Goal: Download file/media

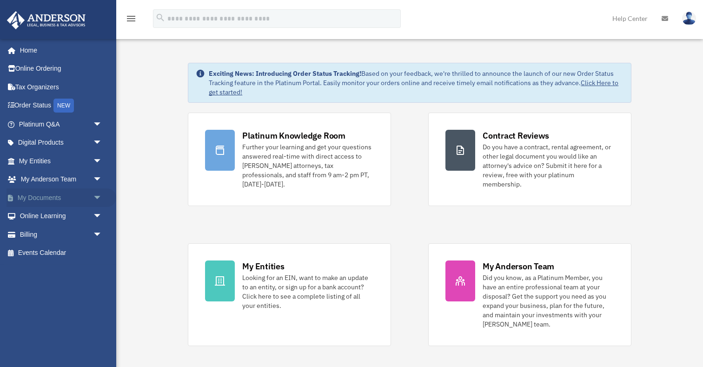
click at [97, 199] on span "arrow_drop_down" at bounding box center [102, 197] width 19 height 19
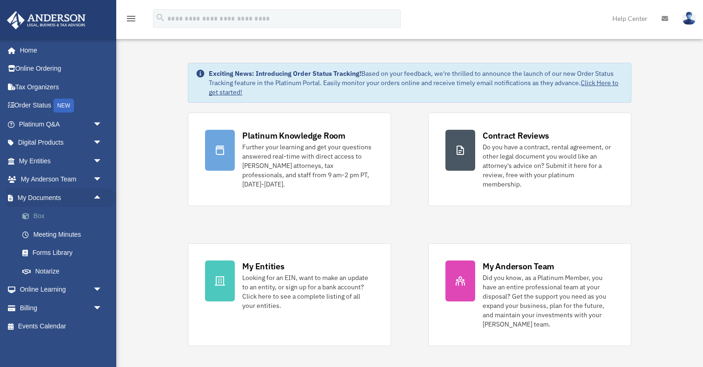
click at [44, 218] on link "Box" at bounding box center [64, 216] width 103 height 19
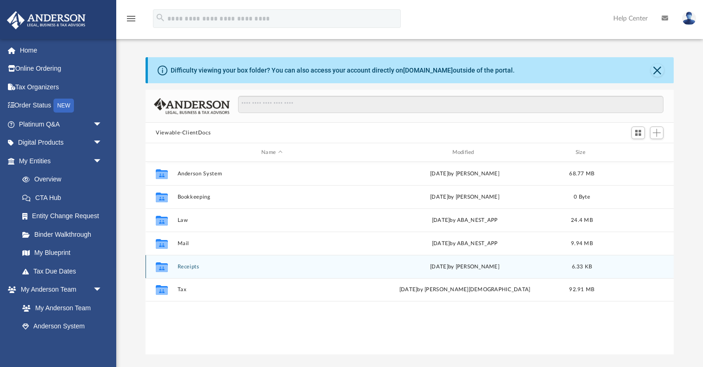
scroll to position [211, 528]
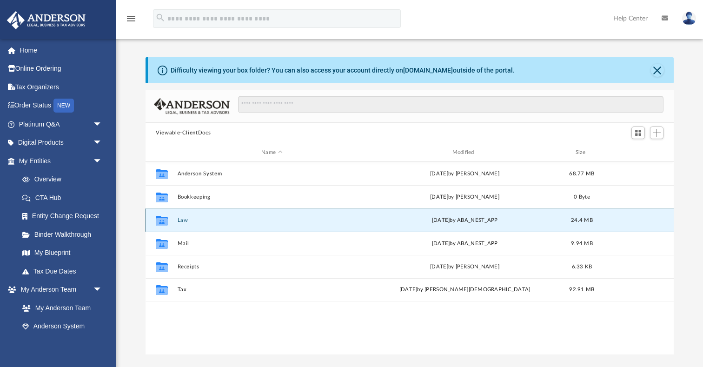
click at [179, 221] on button "Law" at bounding box center [272, 220] width 189 height 6
click at [188, 222] on button "Trusts" at bounding box center [272, 220] width 189 height 6
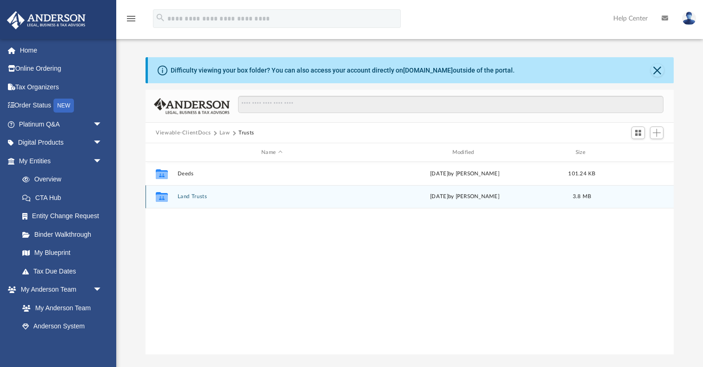
click at [194, 198] on button "Land Trusts" at bounding box center [272, 196] width 189 height 6
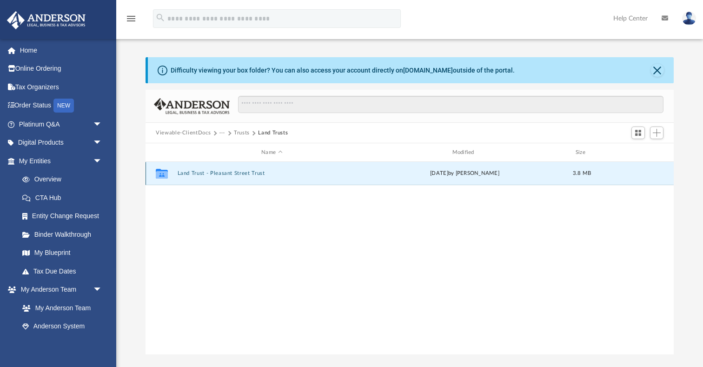
click at [200, 172] on button "Land Trust - Pleasant Street Trust" at bounding box center [272, 173] width 189 height 6
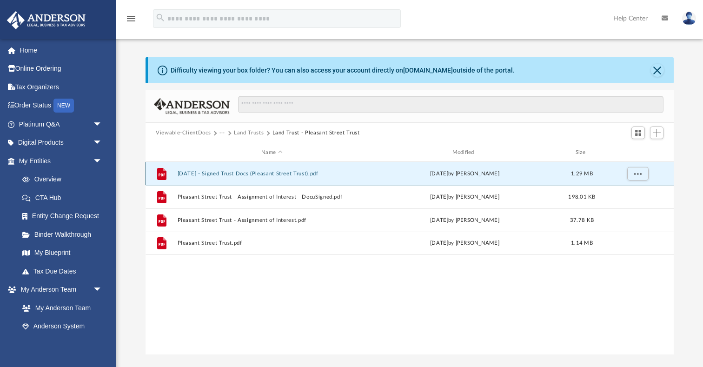
click at [232, 175] on button "[DATE] - Signed Trust Docs (Pleasant Street Trust).pdf" at bounding box center [272, 174] width 189 height 6
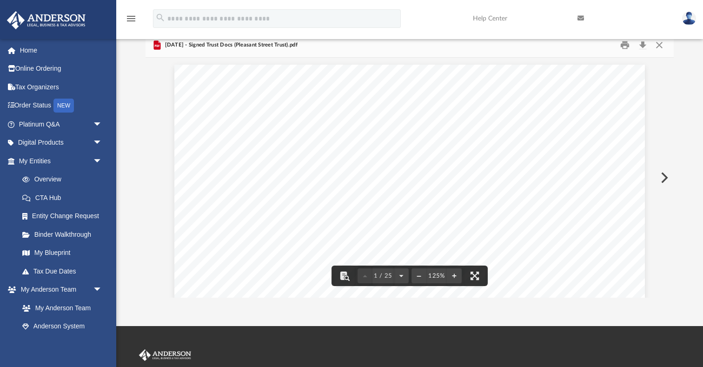
scroll to position [0, 0]
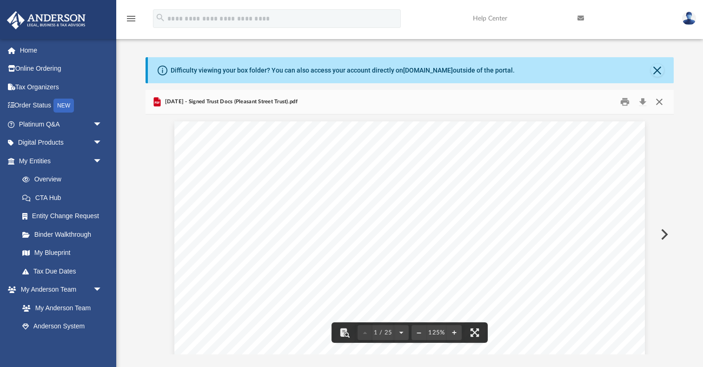
click at [661, 106] on button "Close" at bounding box center [659, 102] width 17 height 14
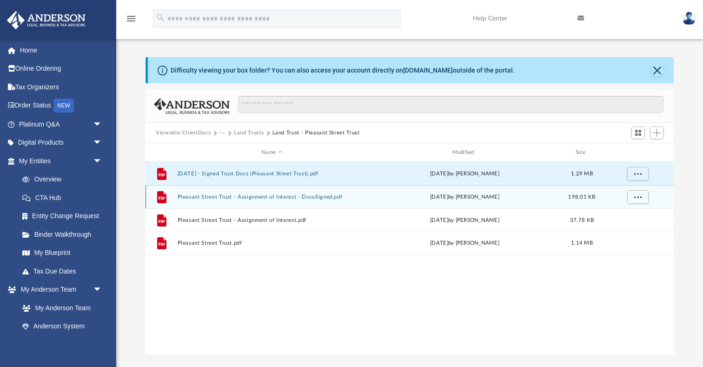
click at [323, 198] on button "Pleasant Street Trust - Assignment of Interest - DocuSigned.pdf" at bounding box center [272, 197] width 189 height 6
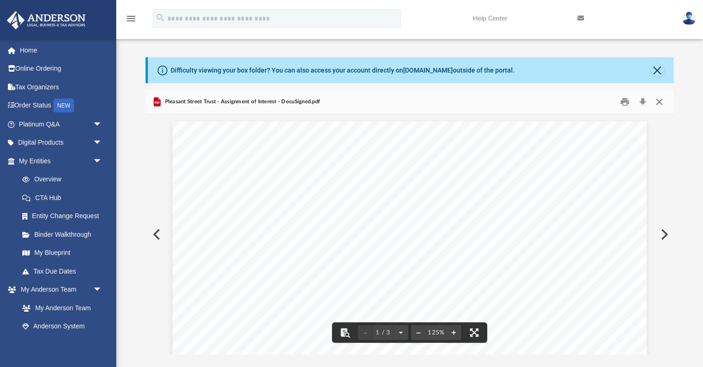
click at [657, 103] on button "Close" at bounding box center [659, 102] width 17 height 14
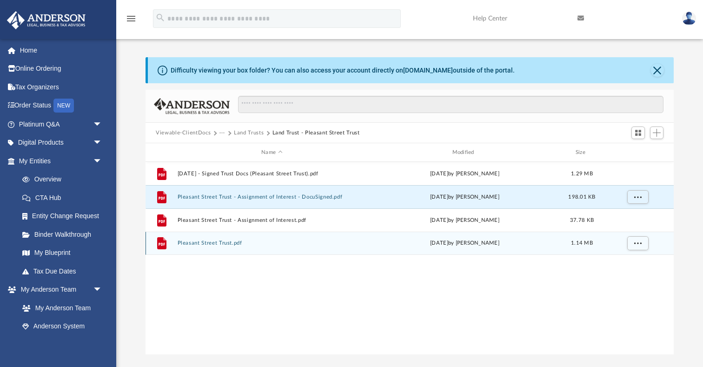
click at [227, 243] on button "Pleasant Street Trust.pdf" at bounding box center [272, 243] width 189 height 6
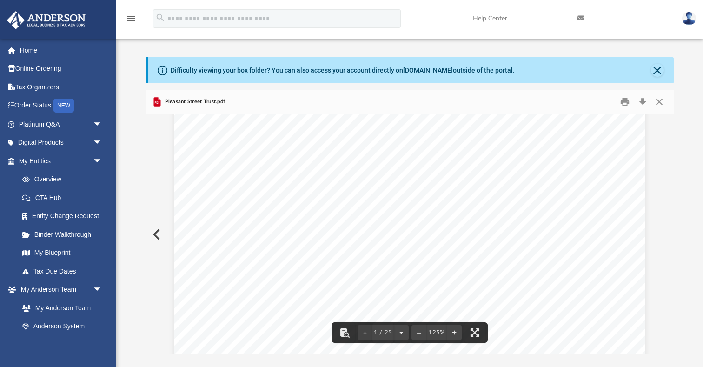
scroll to position [130, 0]
click at [658, 102] on button "Close" at bounding box center [659, 102] width 17 height 14
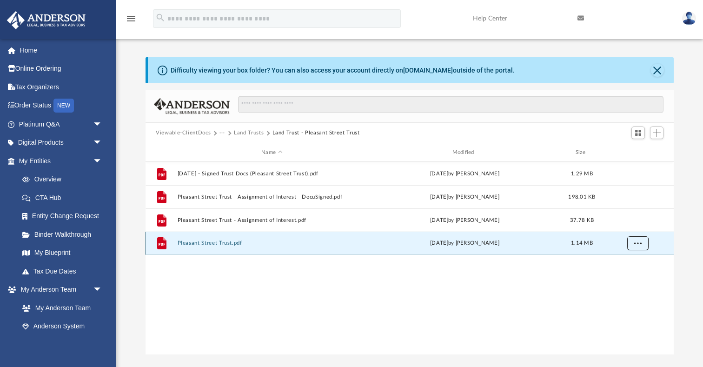
click at [637, 242] on span "More options" at bounding box center [637, 242] width 7 height 5
click at [199, 244] on button "Pleasant Street Trust.pdf" at bounding box center [272, 243] width 189 height 6
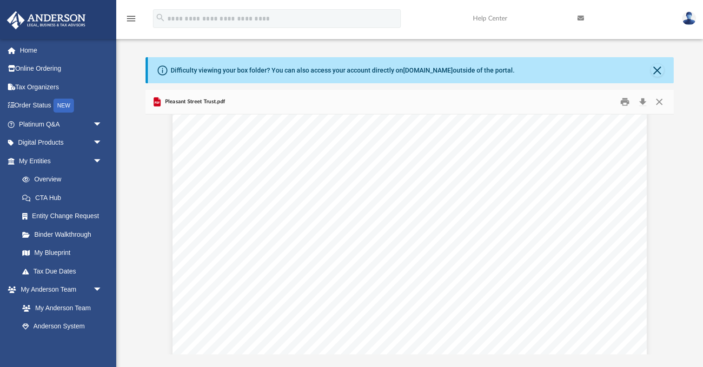
scroll to position [14129, 0]
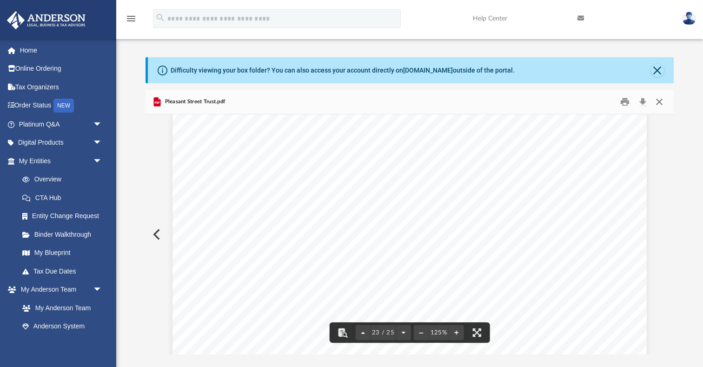
click at [658, 103] on button "Close" at bounding box center [659, 102] width 17 height 14
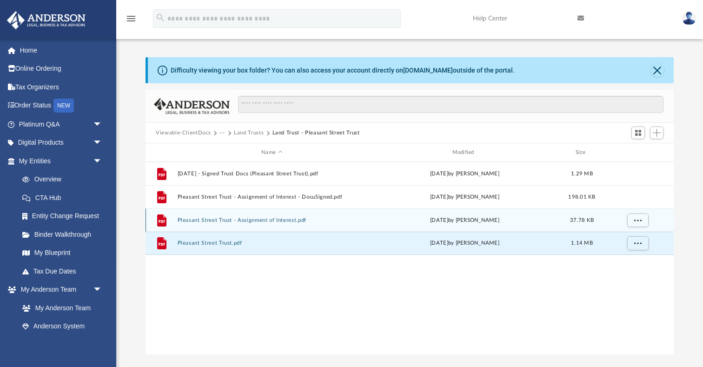
click at [253, 220] on button "Pleasant Street Trust - Assignment of Interest.pdf" at bounding box center [272, 220] width 189 height 6
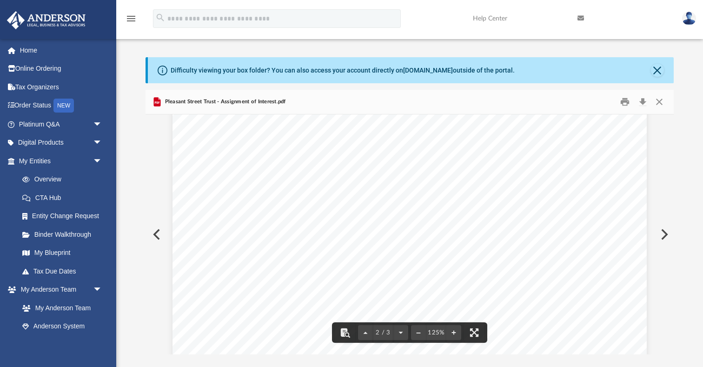
scroll to position [632, 0]
click at [660, 104] on button "Close" at bounding box center [659, 102] width 17 height 14
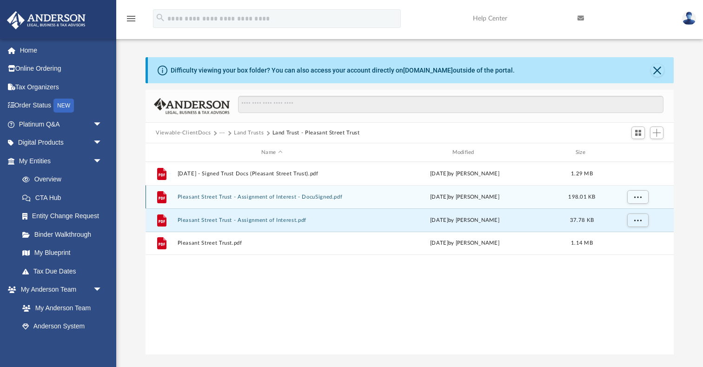
click at [298, 198] on button "Pleasant Street Trust - Assignment of Interest - DocuSigned.pdf" at bounding box center [272, 197] width 189 height 6
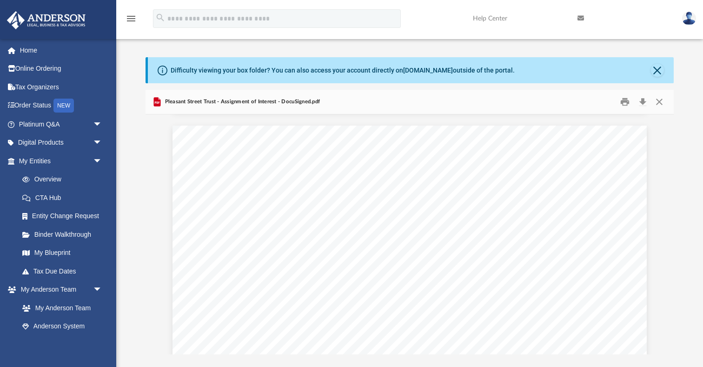
scroll to position [625, 0]
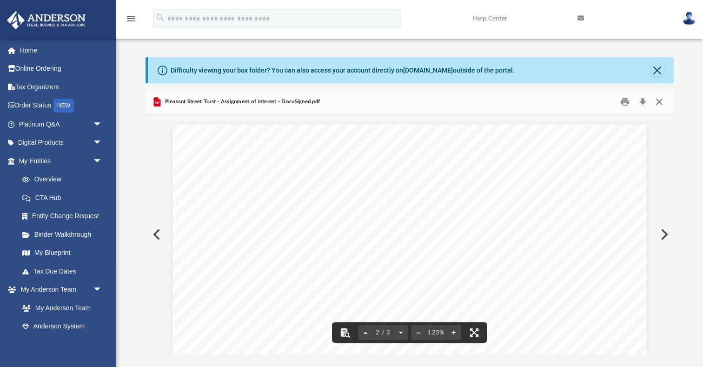
click at [659, 100] on button "Close" at bounding box center [659, 102] width 17 height 14
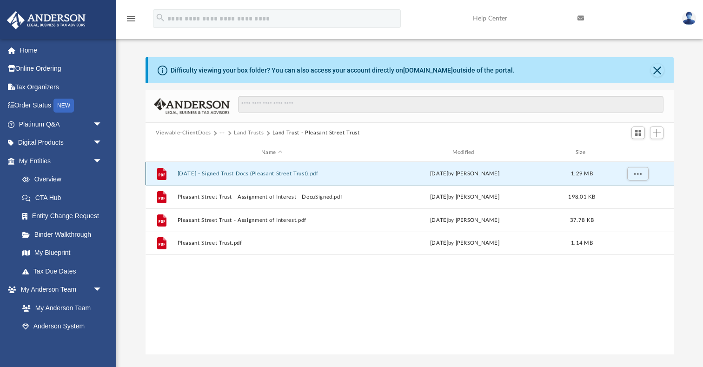
click at [318, 173] on button "[DATE] - Signed Trust Docs (Pleasant Street Trust).pdf" at bounding box center [272, 174] width 189 height 6
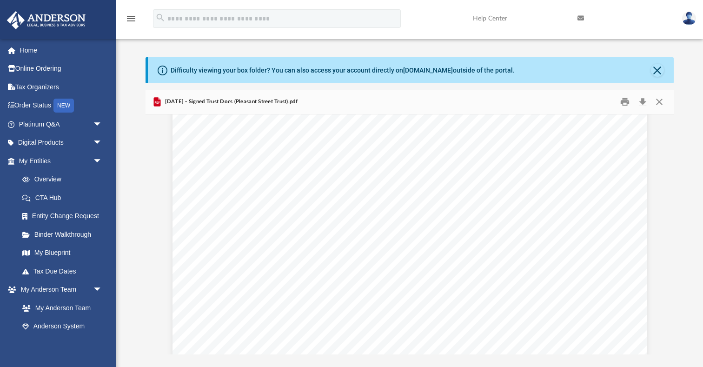
scroll to position [741, 0]
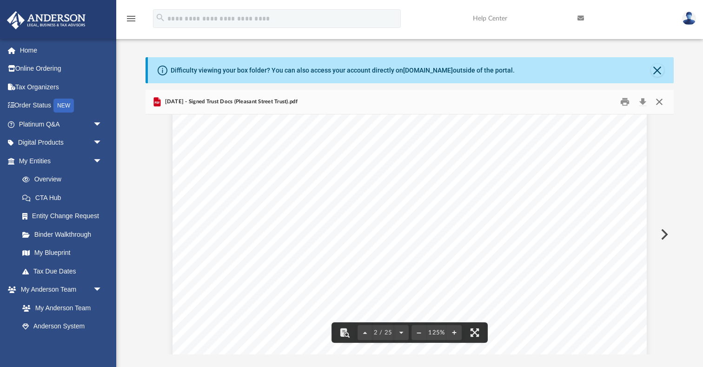
click at [657, 104] on button "Close" at bounding box center [659, 102] width 17 height 14
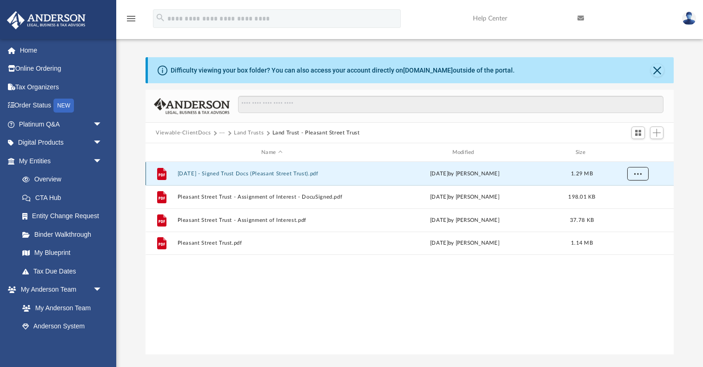
click at [642, 174] on button "More options" at bounding box center [637, 174] width 21 height 14
click at [623, 208] on li "Download" at bounding box center [628, 207] width 27 height 10
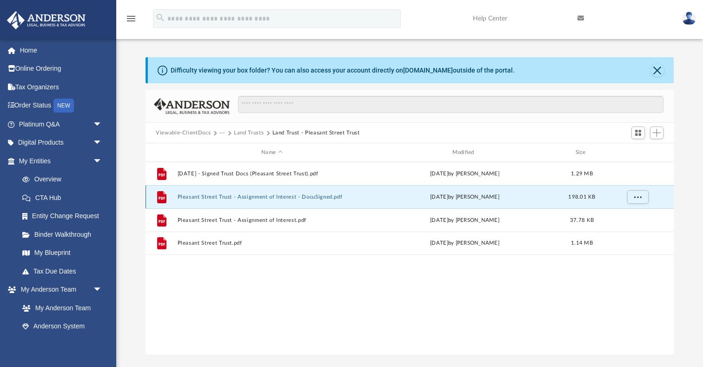
click at [328, 198] on button "Pleasant Street Trust - Assignment of Interest - DocuSigned.pdf" at bounding box center [272, 197] width 189 height 6
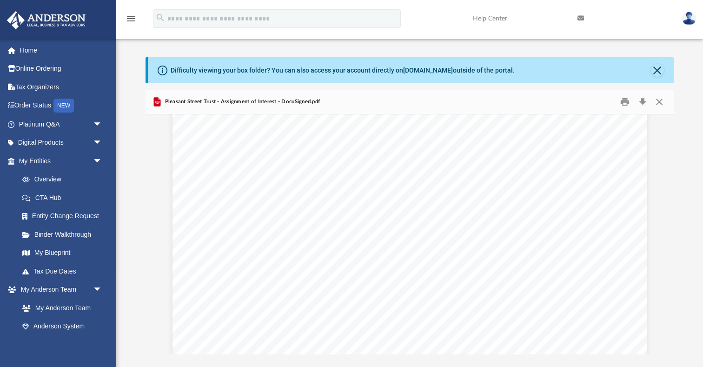
scroll to position [177, 0]
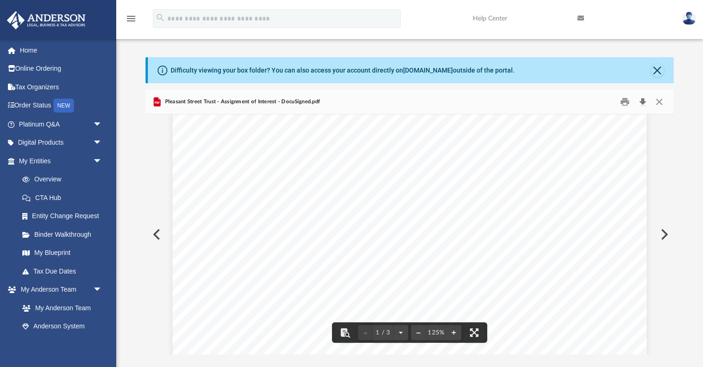
click at [641, 101] on button "Download" at bounding box center [642, 102] width 17 height 14
click at [658, 101] on button "Close" at bounding box center [659, 102] width 17 height 14
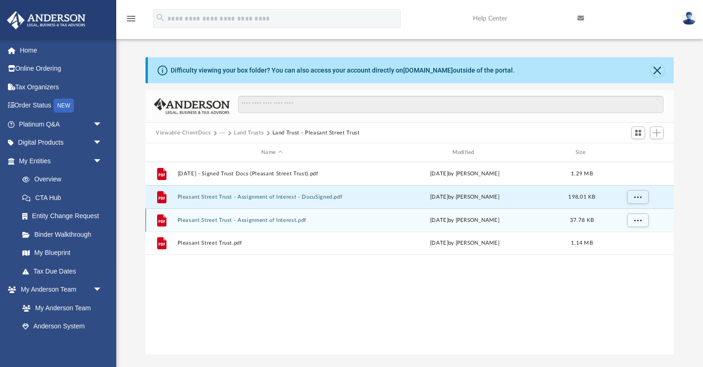
click at [279, 220] on button "Pleasant Street Trust - Assignment of Interest.pdf" at bounding box center [272, 220] width 189 height 6
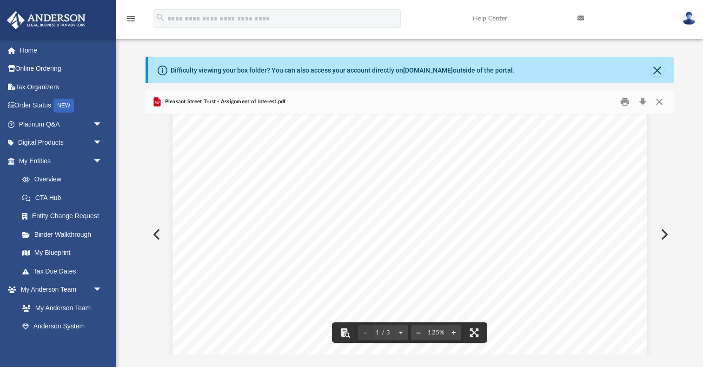
scroll to position [104, 0]
click at [645, 104] on button "Download" at bounding box center [642, 102] width 17 height 14
click at [662, 105] on button "Close" at bounding box center [659, 102] width 17 height 14
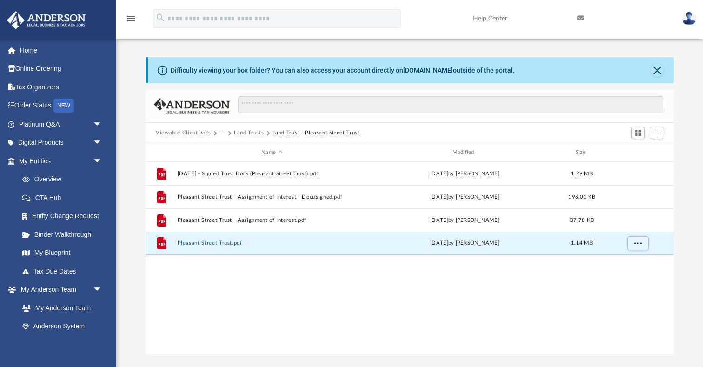
click at [201, 242] on button "Pleasant Street Trust.pdf" at bounding box center [272, 243] width 189 height 6
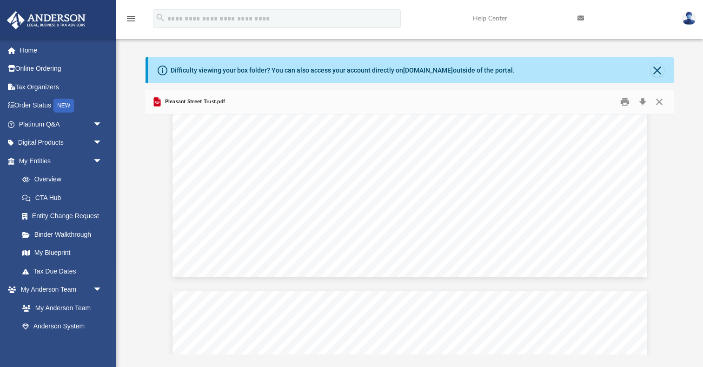
scroll to position [5384, 0]
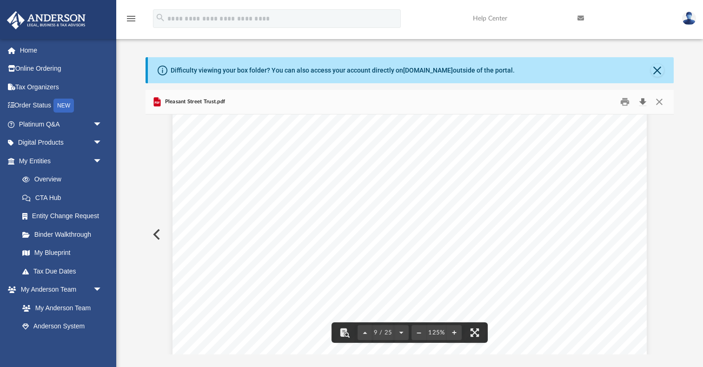
click at [646, 105] on button "Download" at bounding box center [642, 102] width 17 height 14
click at [175, 262] on div "Sample Change of Ownership Form – DO NOT USE This shows a typical exemption tha…" at bounding box center [409, 64] width 474 height 614
click at [660, 100] on button "Close" at bounding box center [659, 102] width 17 height 14
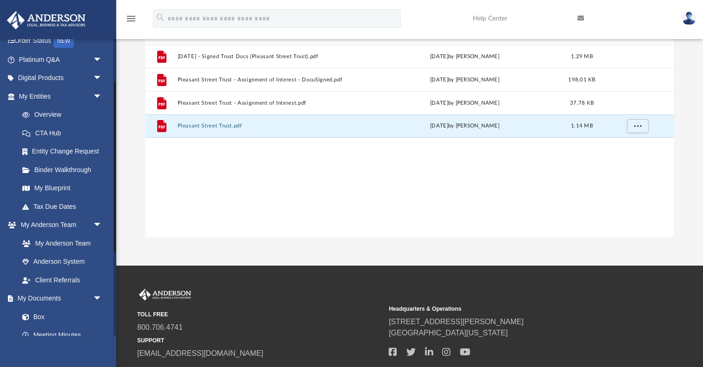
scroll to position [61, 0]
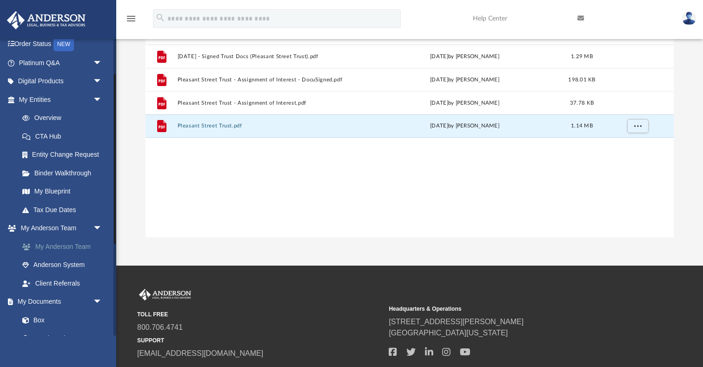
click at [73, 246] on link "My Anderson Team" at bounding box center [64, 246] width 103 height 19
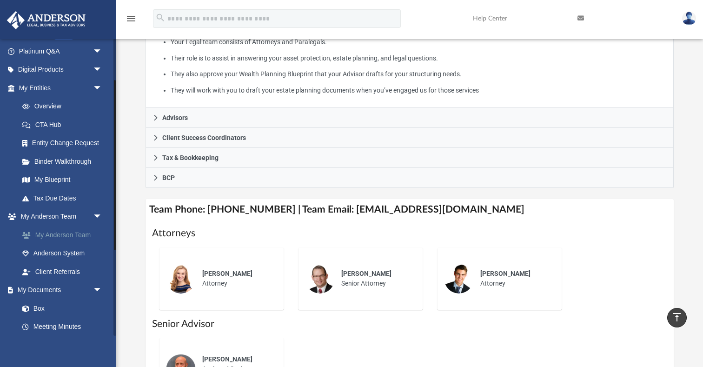
scroll to position [73, 0]
click at [53, 180] on link "My Blueprint" at bounding box center [64, 180] width 103 height 19
